Goal: Communication & Community: Answer question/provide support

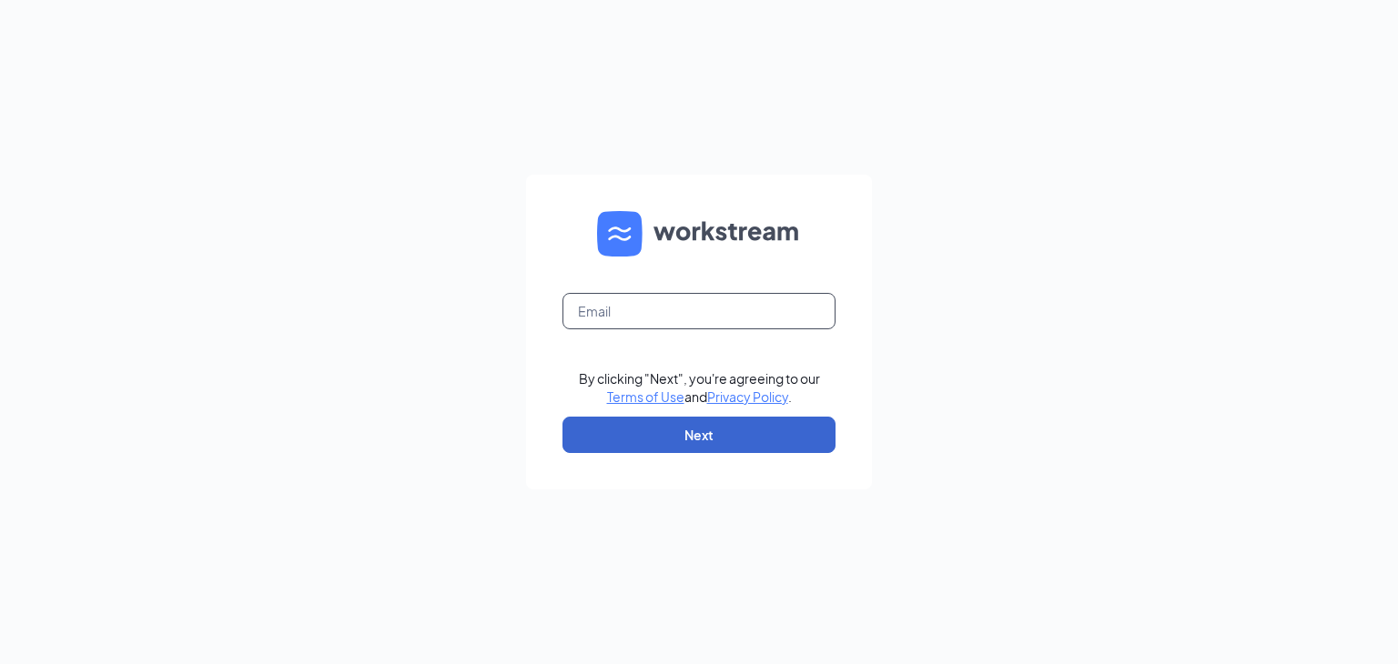
type input "nicholas@thedunkindonuts.com"
click at [702, 430] on button "Next" at bounding box center [698, 435] width 273 height 36
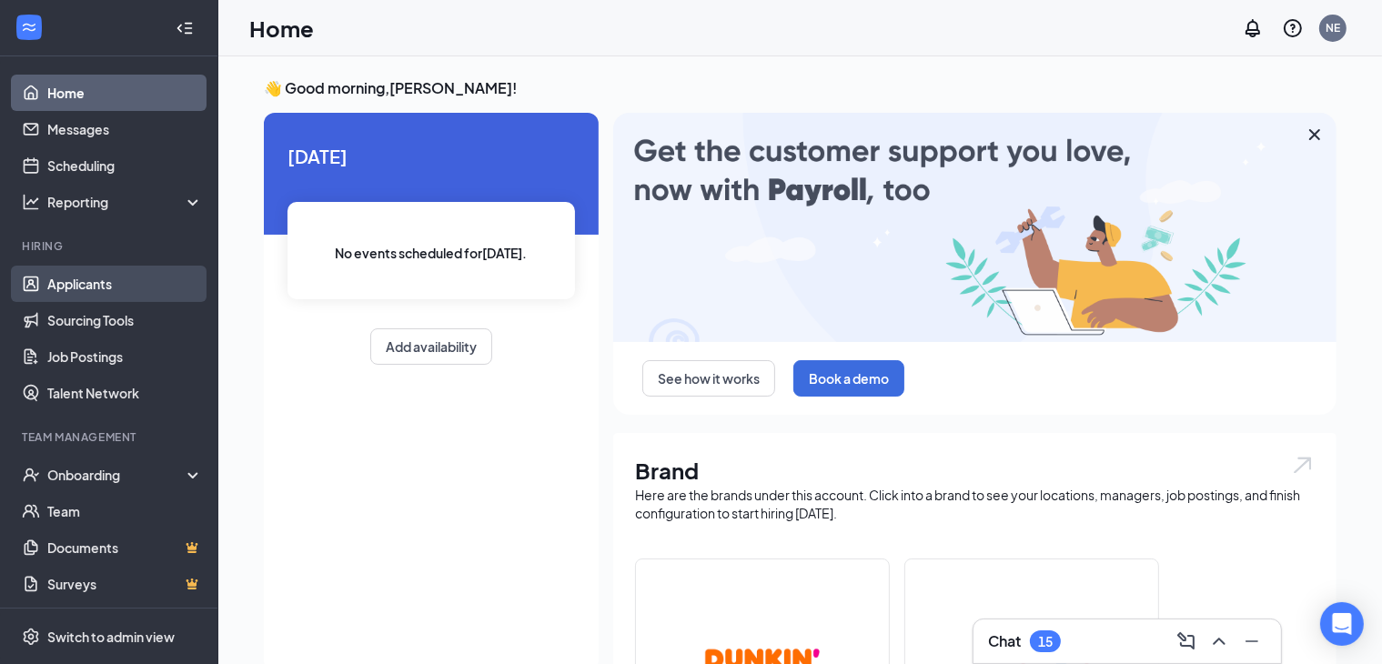
click at [75, 298] on link "Applicants" at bounding box center [125, 284] width 156 height 36
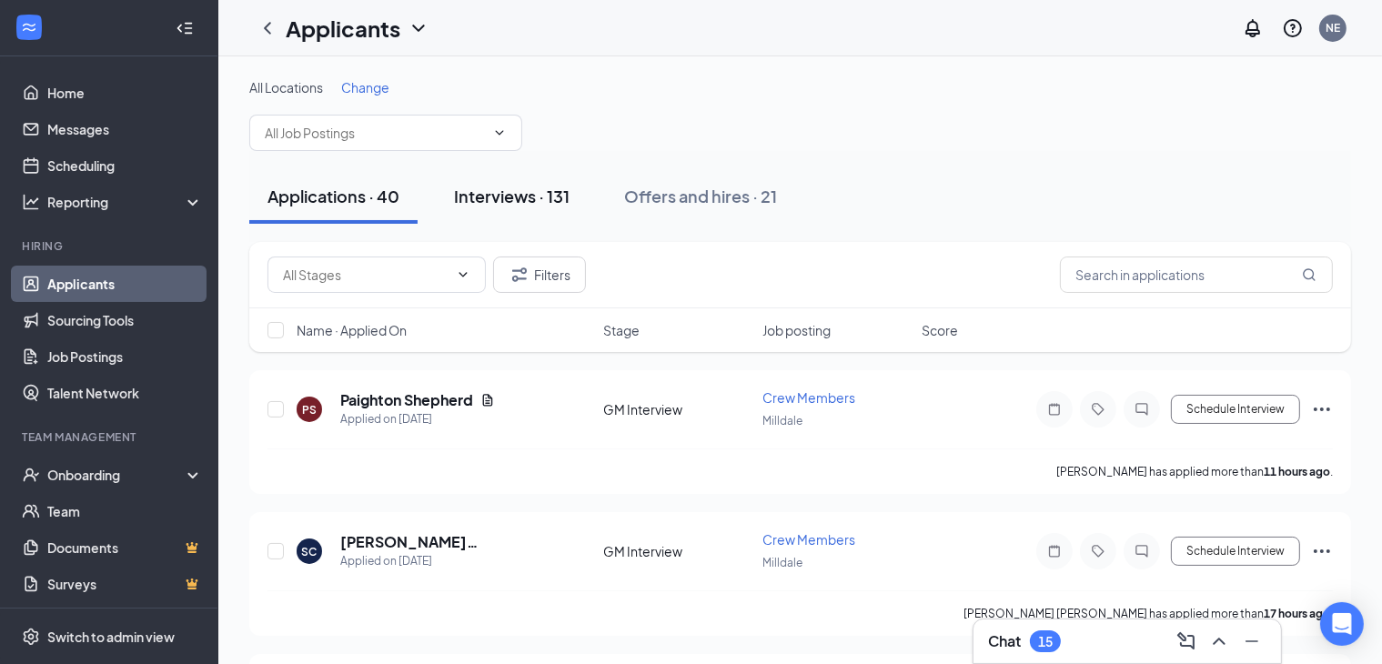
click at [533, 197] on div "Interviews · 131" at bounding box center [512, 196] width 116 height 23
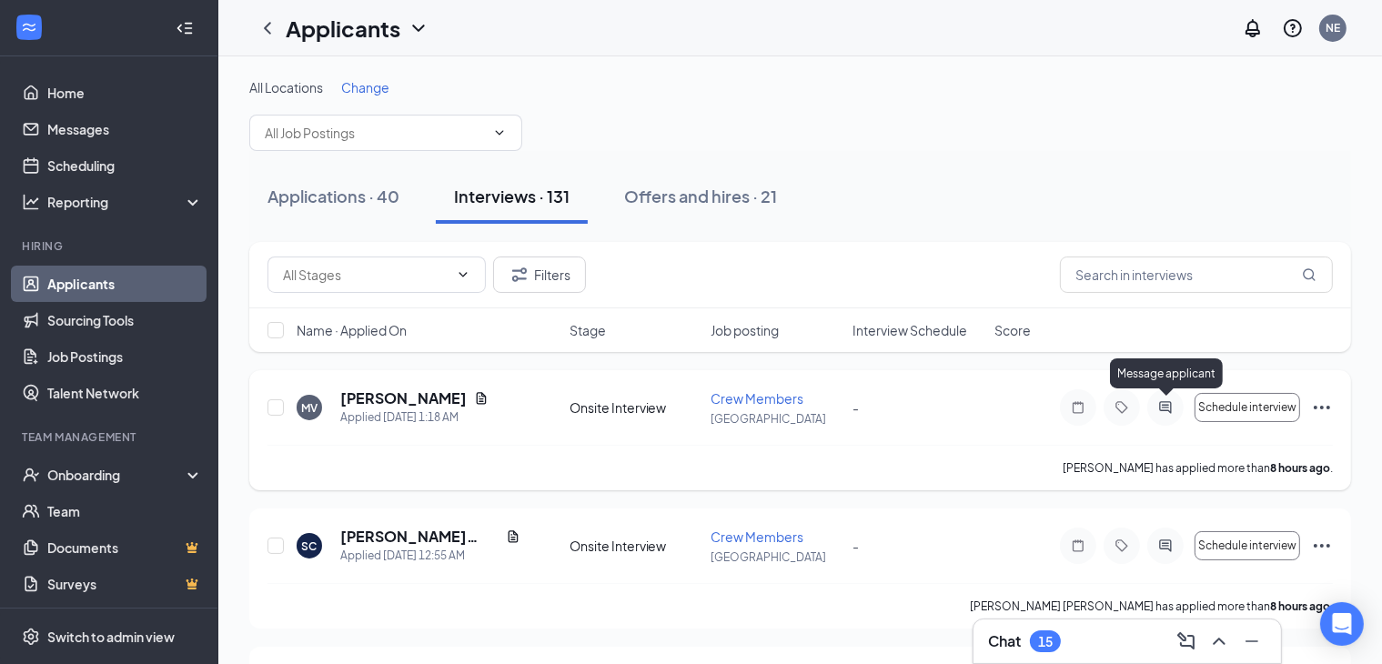
click at [1159, 410] on icon "ActiveChat" at bounding box center [1166, 407] width 22 height 15
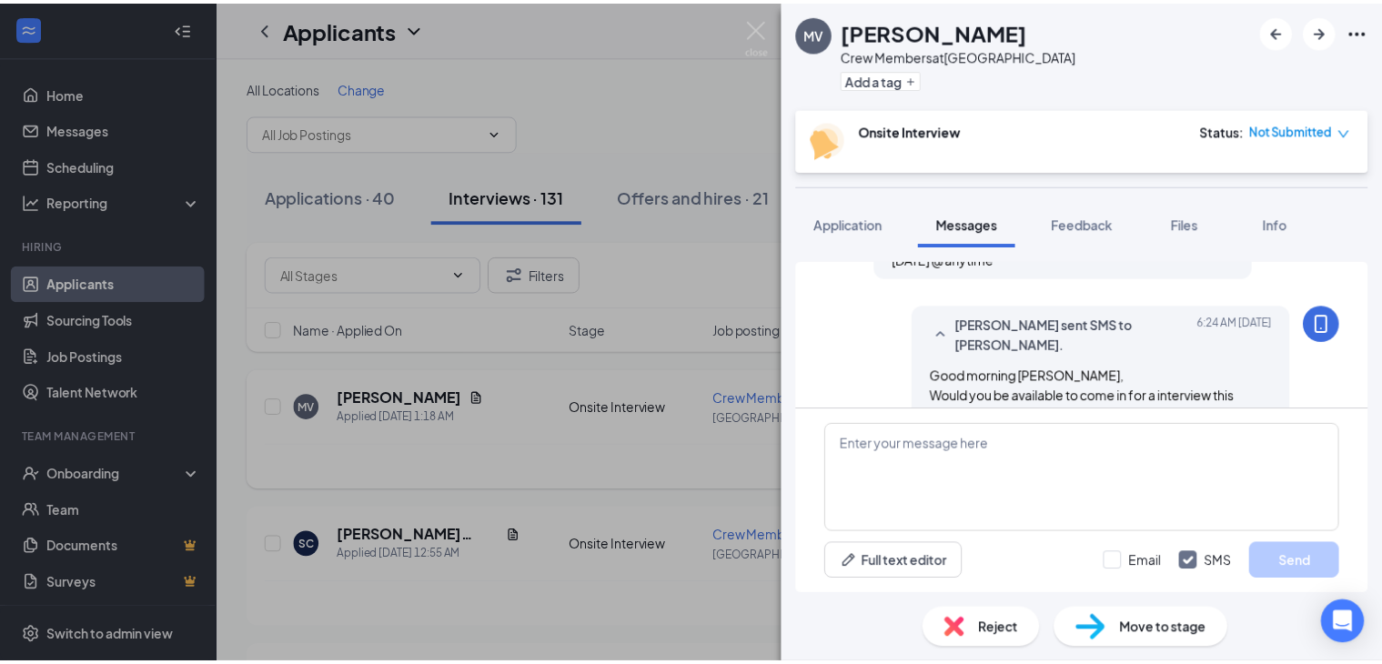
scroll to position [510, 0]
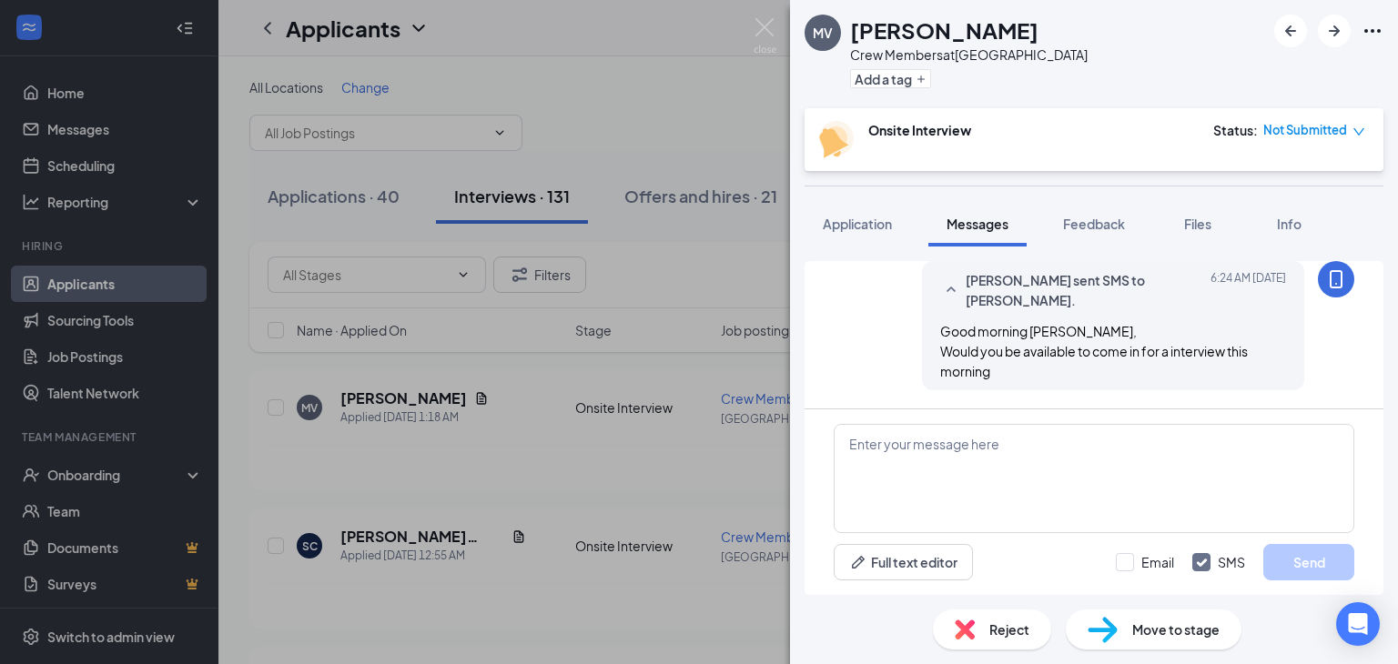
drag, startPoint x: 540, startPoint y: 69, endPoint x: 549, endPoint y: 64, distance: 9.8
click at [546, 66] on div "MV [PERSON_NAME] Crew Members at Southington Add a tag Onsite Interview Status …" at bounding box center [699, 332] width 1398 height 664
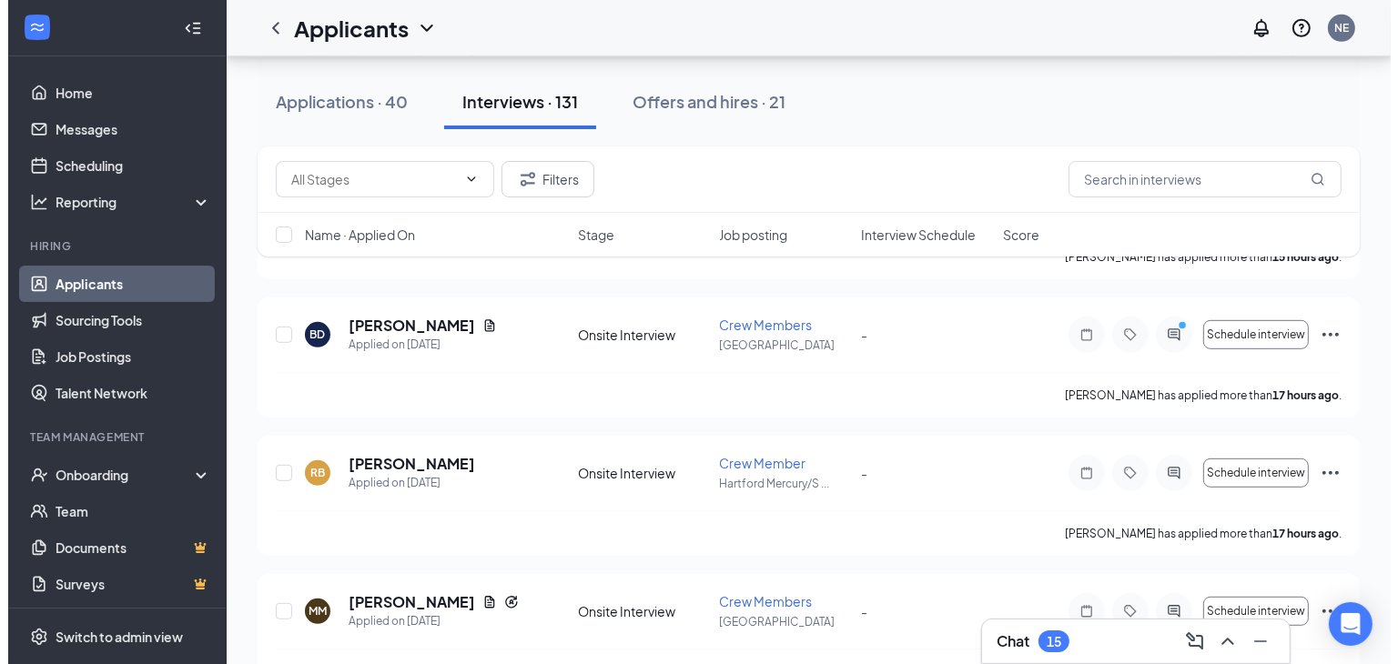
scroll to position [728, 0]
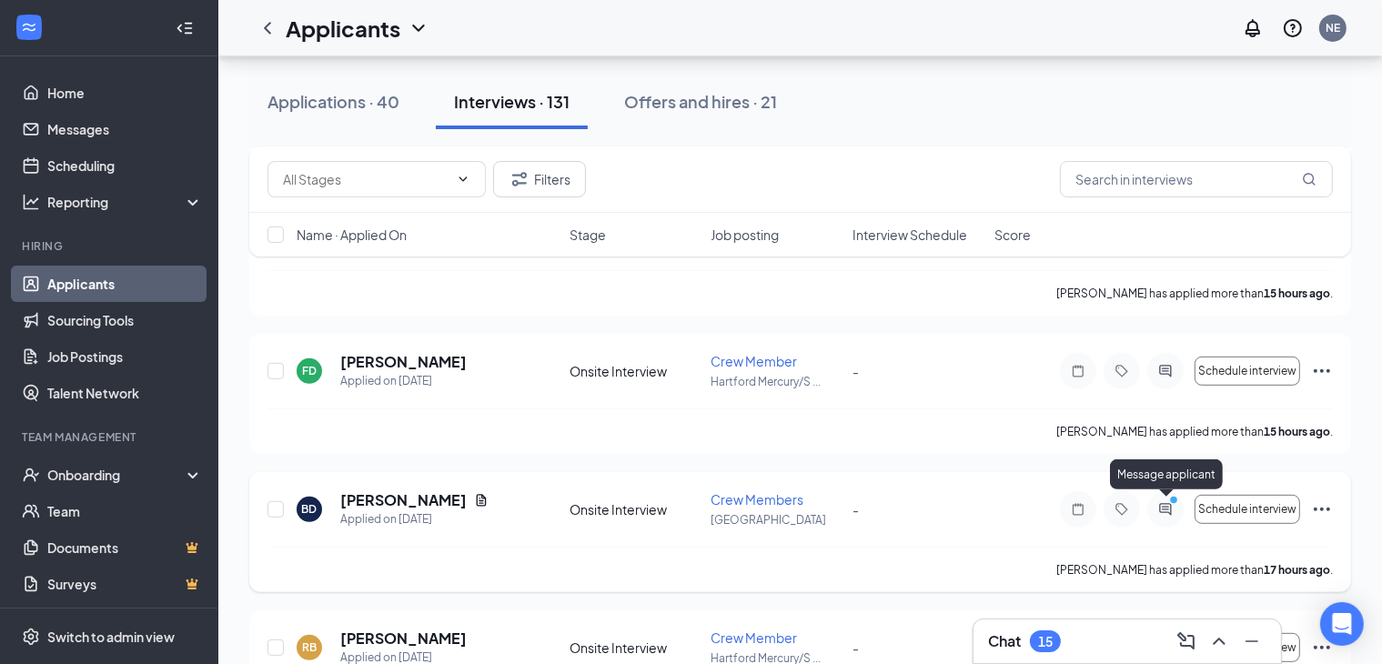
click at [1163, 509] on icon "ActiveChat" at bounding box center [1166, 509] width 22 height 15
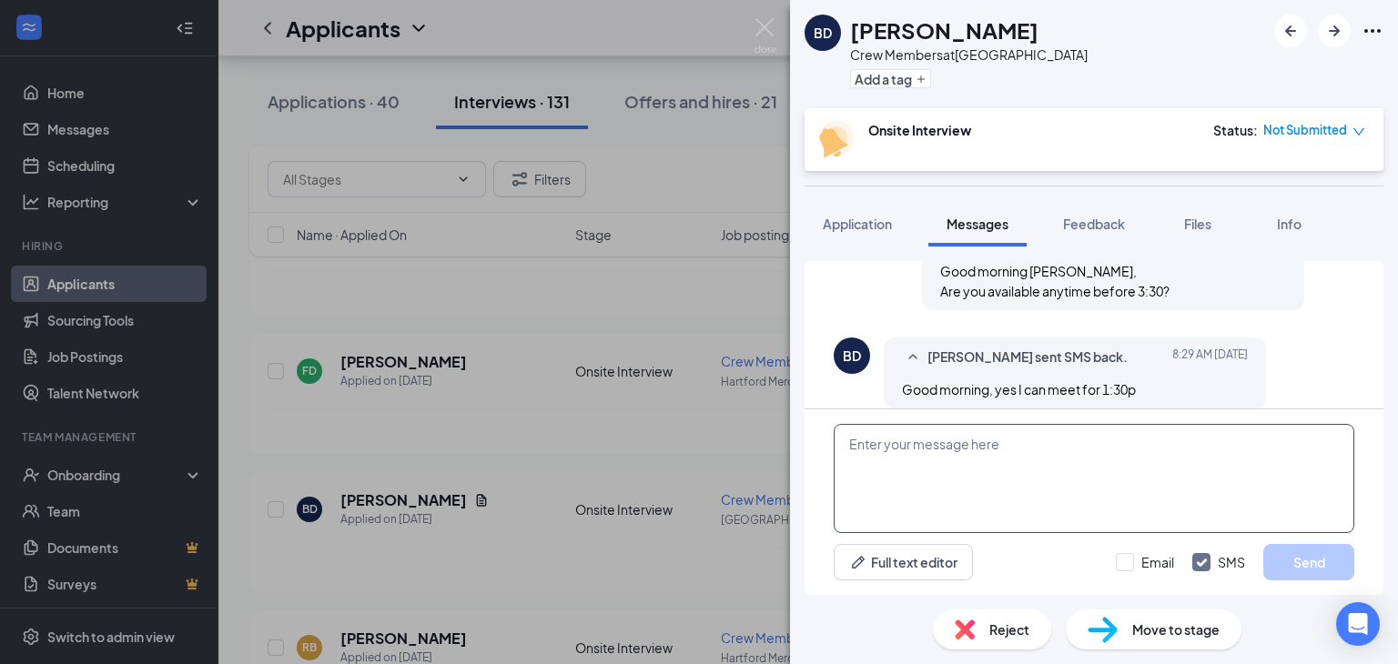
scroll to position [547, 0]
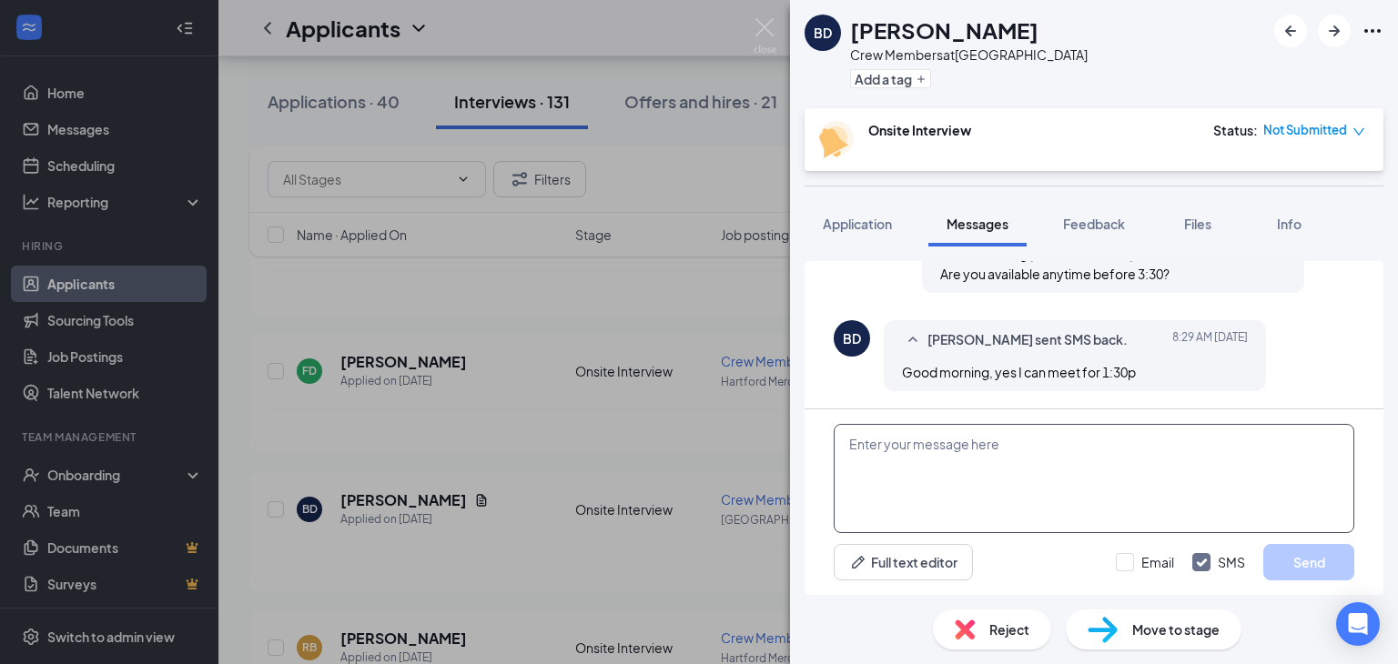
click at [913, 448] on textarea at bounding box center [1093, 478] width 520 height 109
type textarea "perfect. Ask for Charon. Address is 1825 [GEOGRAPHIC_DATA]"
click at [1327, 558] on button "Send" at bounding box center [1308, 562] width 91 height 36
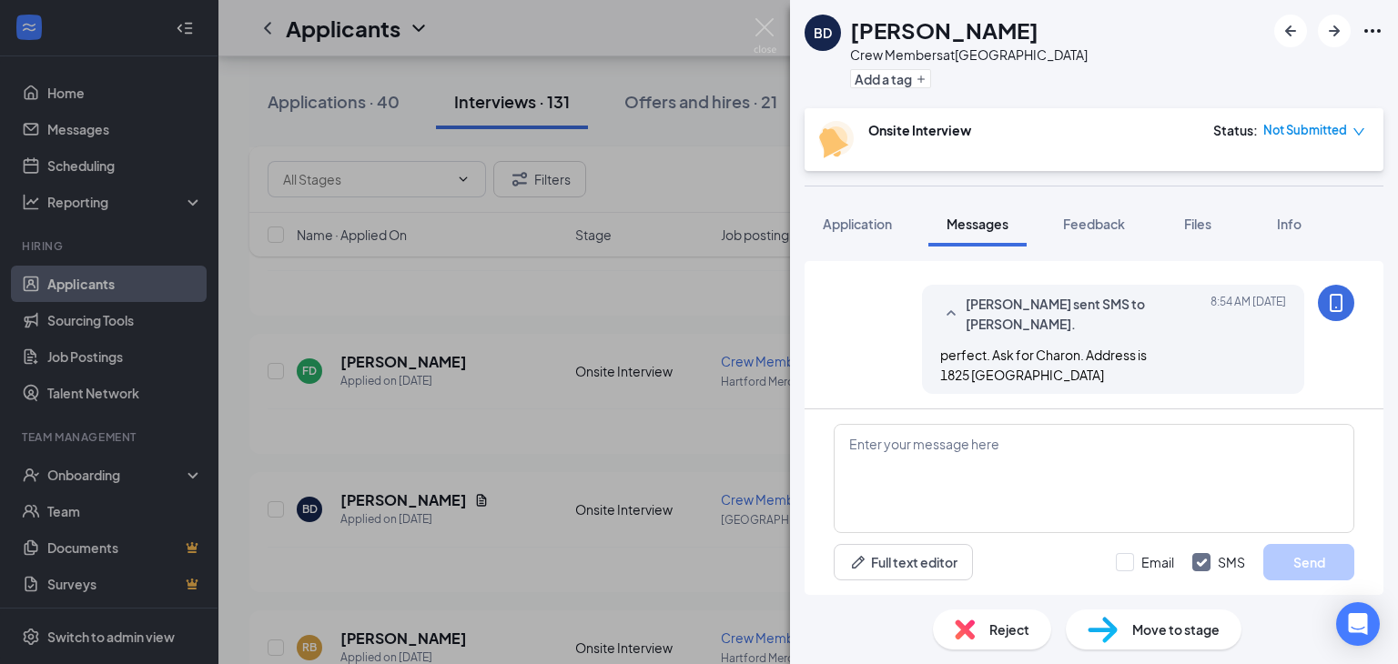
scroll to position [802, 0]
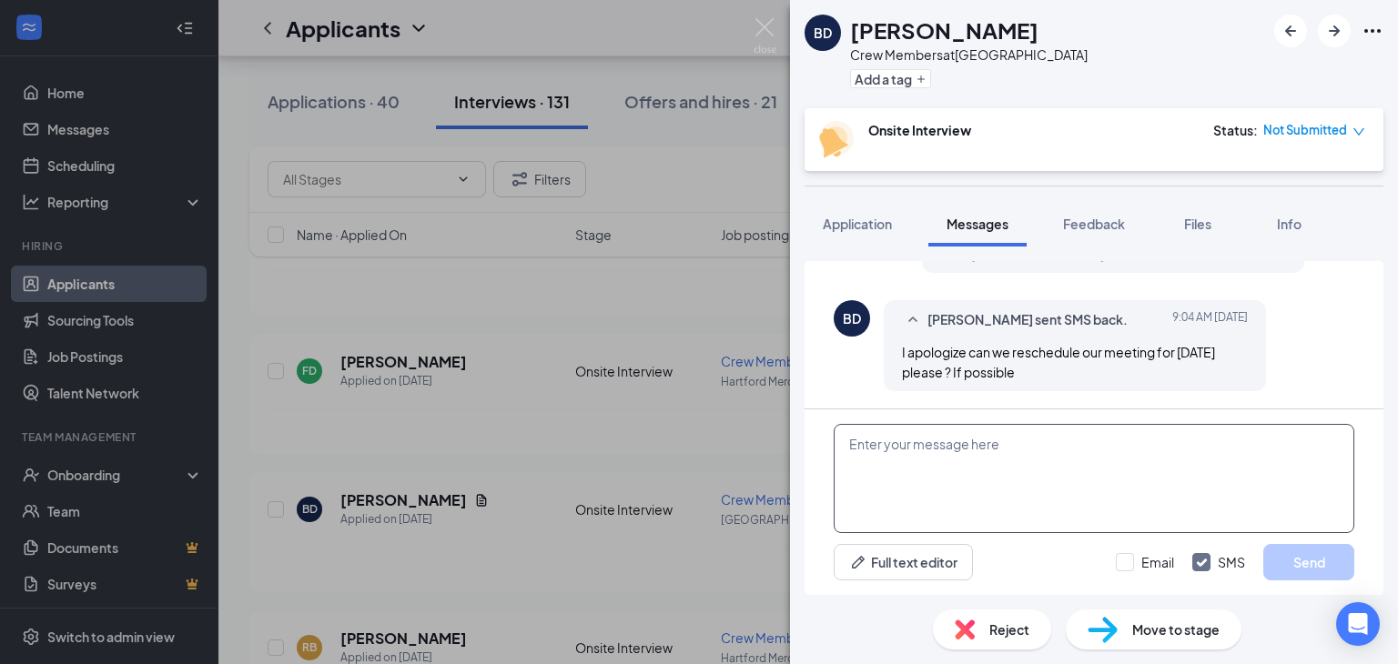
click at [975, 444] on textarea at bounding box center [1093, 478] width 520 height 109
type textarea "Sure, can you come in earlier? or does it need to be the same time"
click at [1309, 553] on button "Send" at bounding box center [1308, 562] width 91 height 36
